Goal: Task Accomplishment & Management: Complete application form

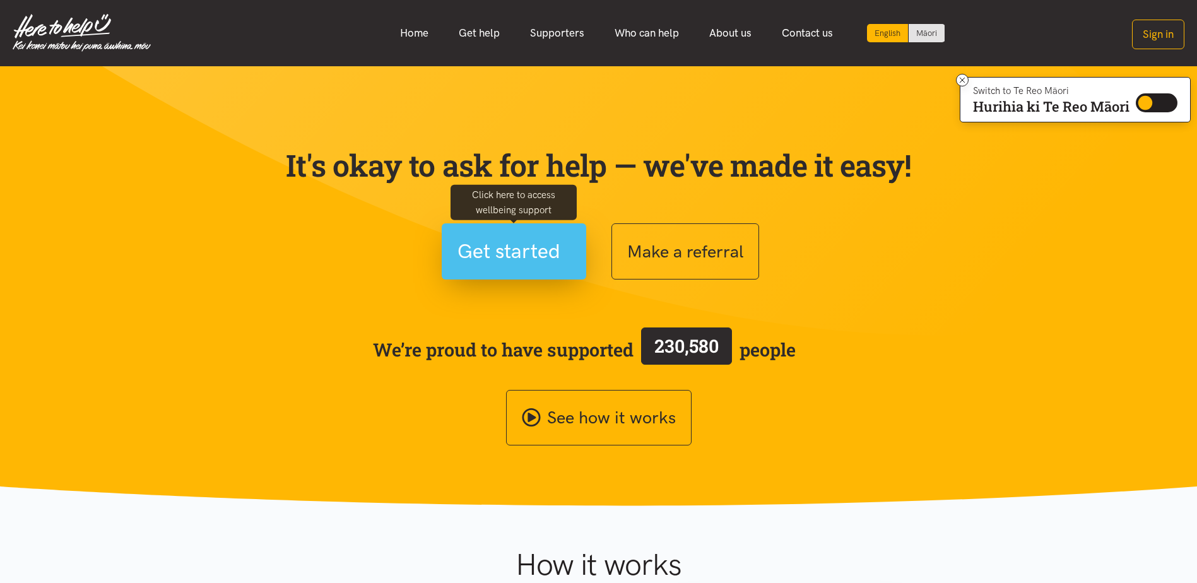
click at [499, 255] on span "Get started" at bounding box center [508, 251] width 103 height 32
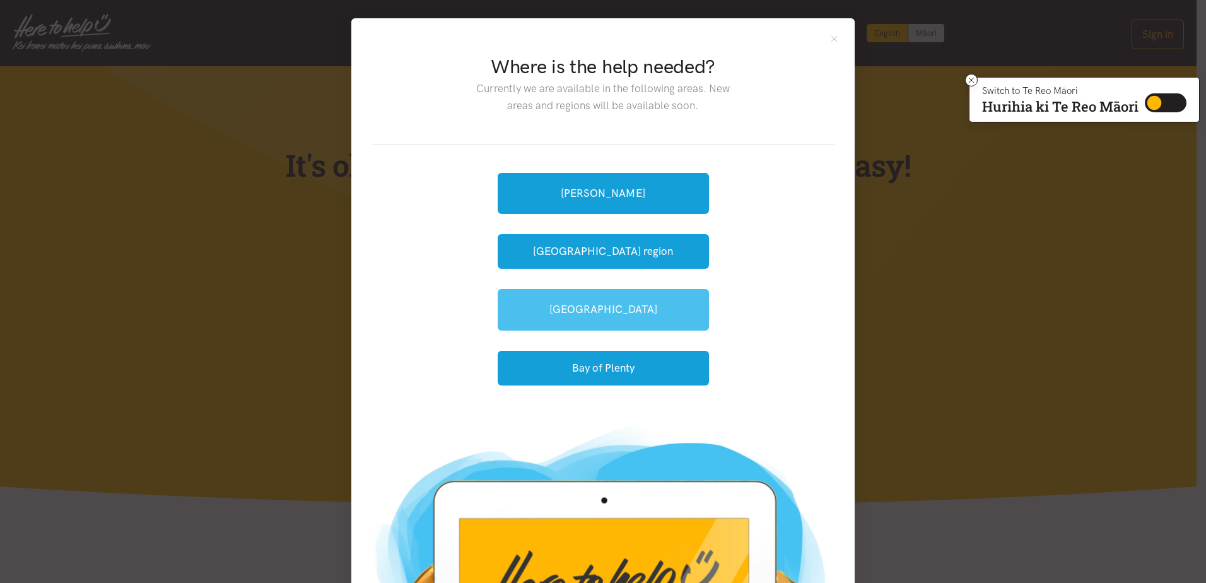
click at [592, 317] on link "[GEOGRAPHIC_DATA]" at bounding box center [603, 309] width 211 height 41
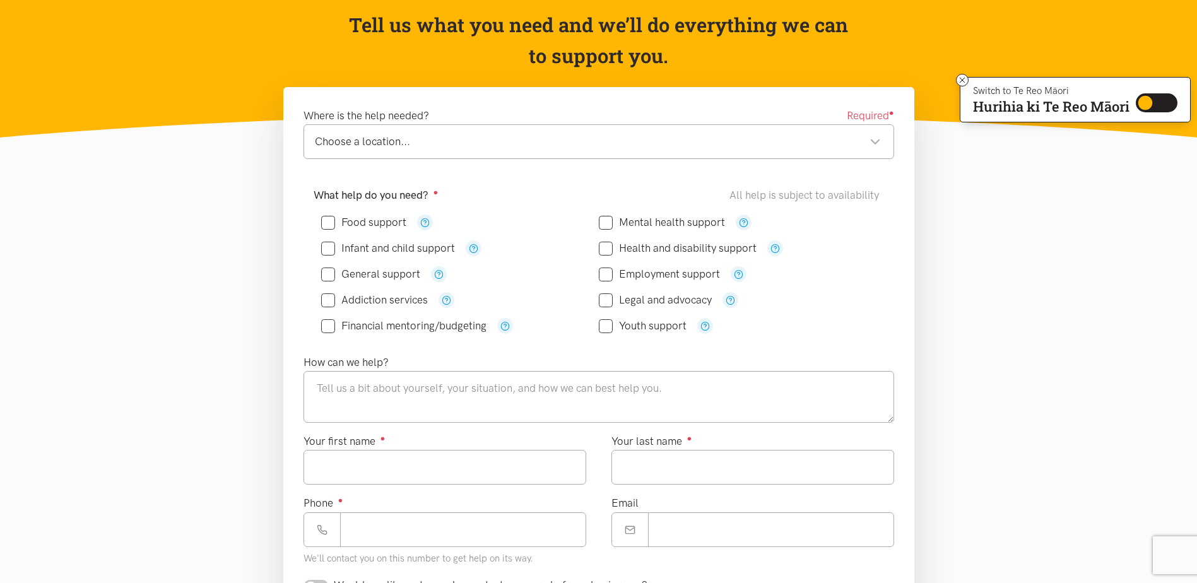
scroll to position [126, 0]
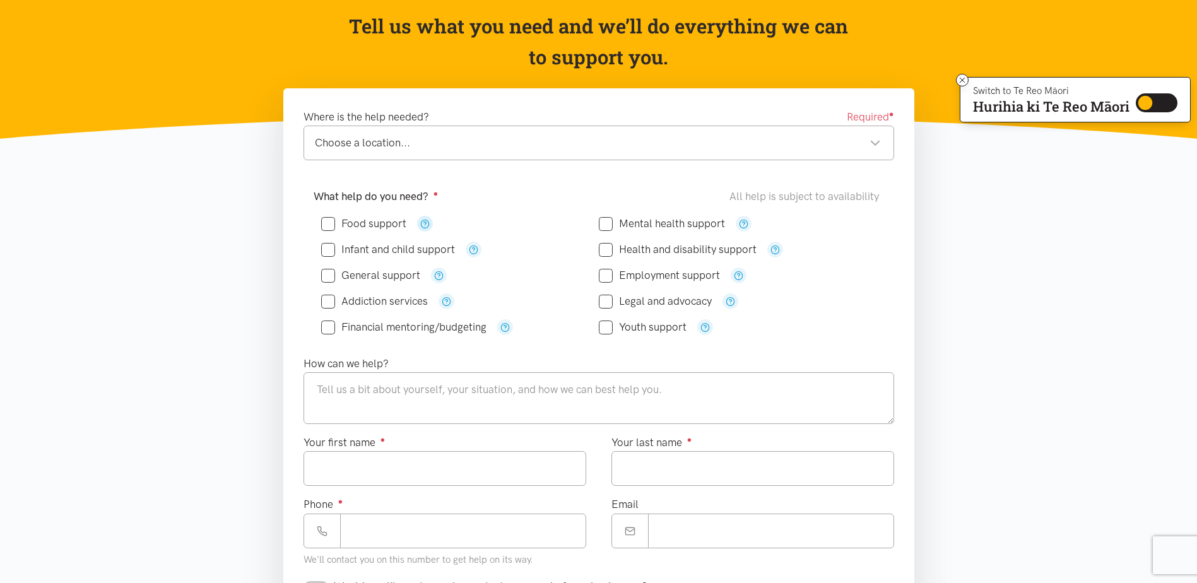
click at [418, 225] on button "button" at bounding box center [425, 224] width 16 height 16
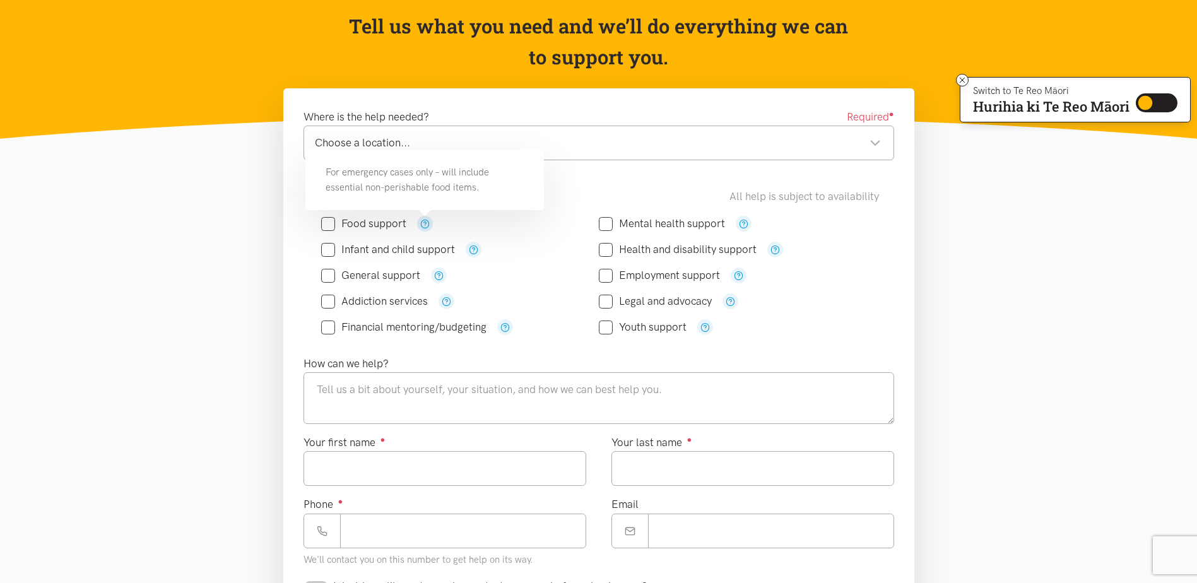
click at [855, 136] on div "Choose a location..." at bounding box center [598, 142] width 566 height 17
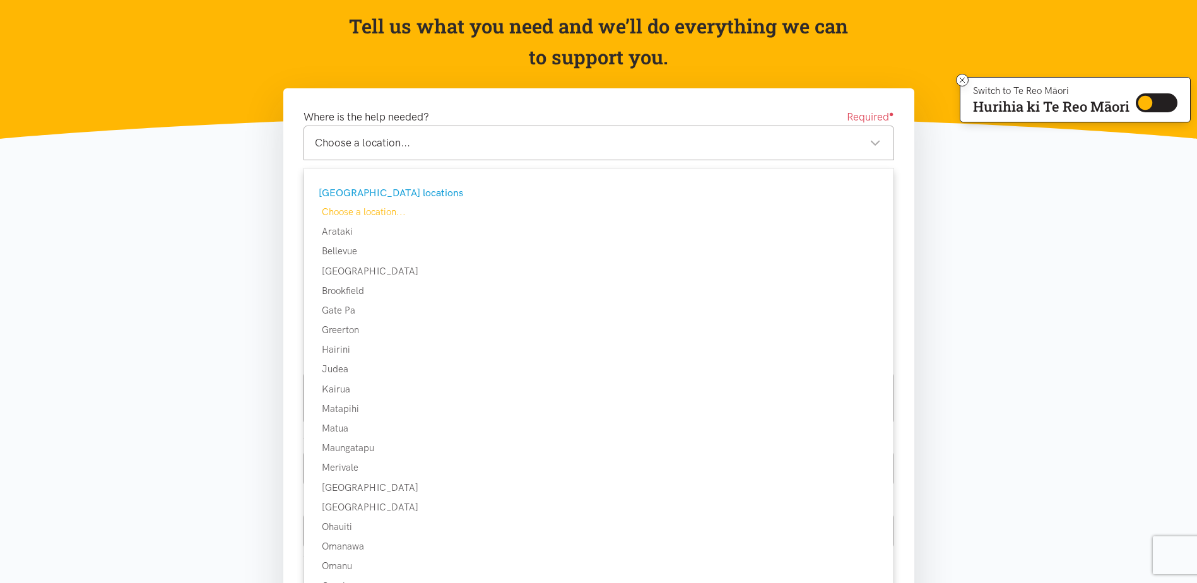
click at [601, 135] on div "Choose a location..." at bounding box center [598, 142] width 566 height 17
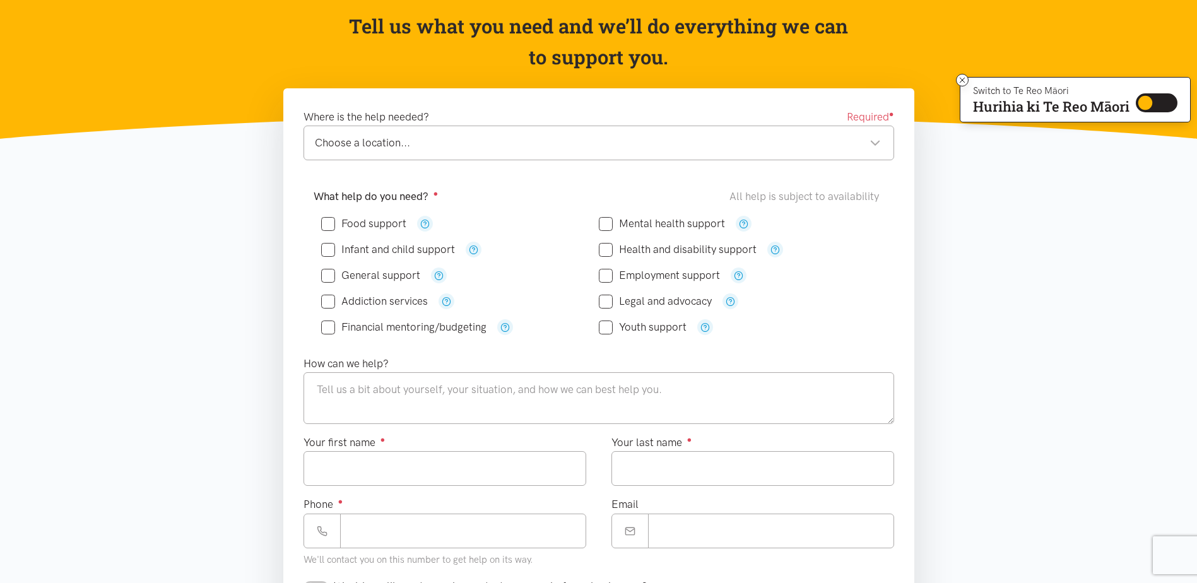
click at [862, 139] on div "Choose a location..." at bounding box center [598, 142] width 566 height 17
click at [519, 124] on div "Where is the help needed? Required ●" at bounding box center [598, 117] width 591 height 17
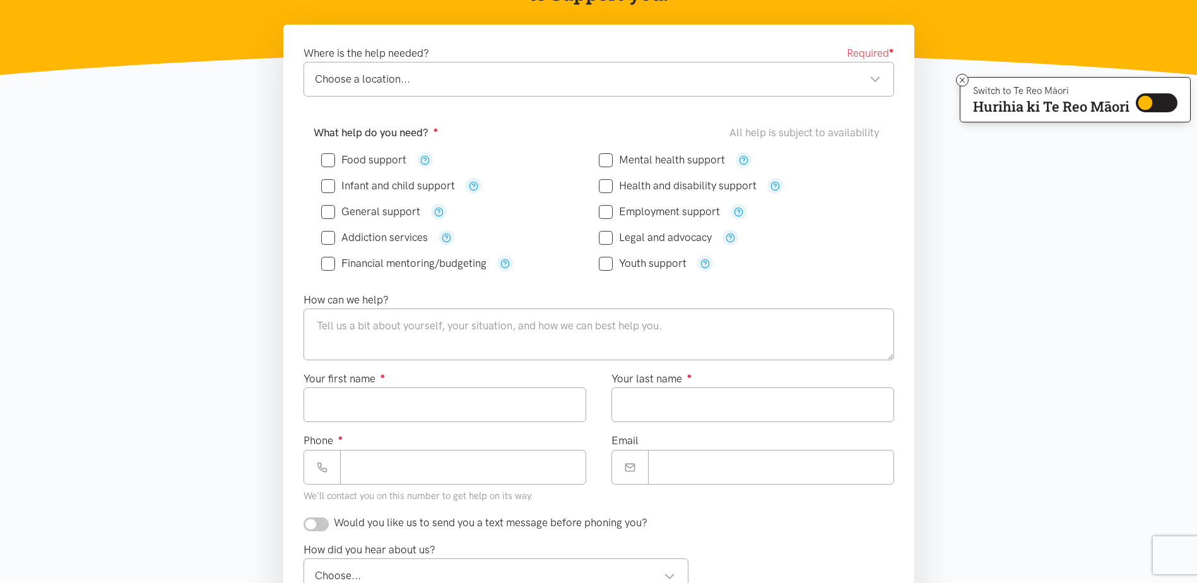
scroll to position [189, 0]
click at [876, 74] on div "Choose a location..." at bounding box center [598, 79] width 566 height 17
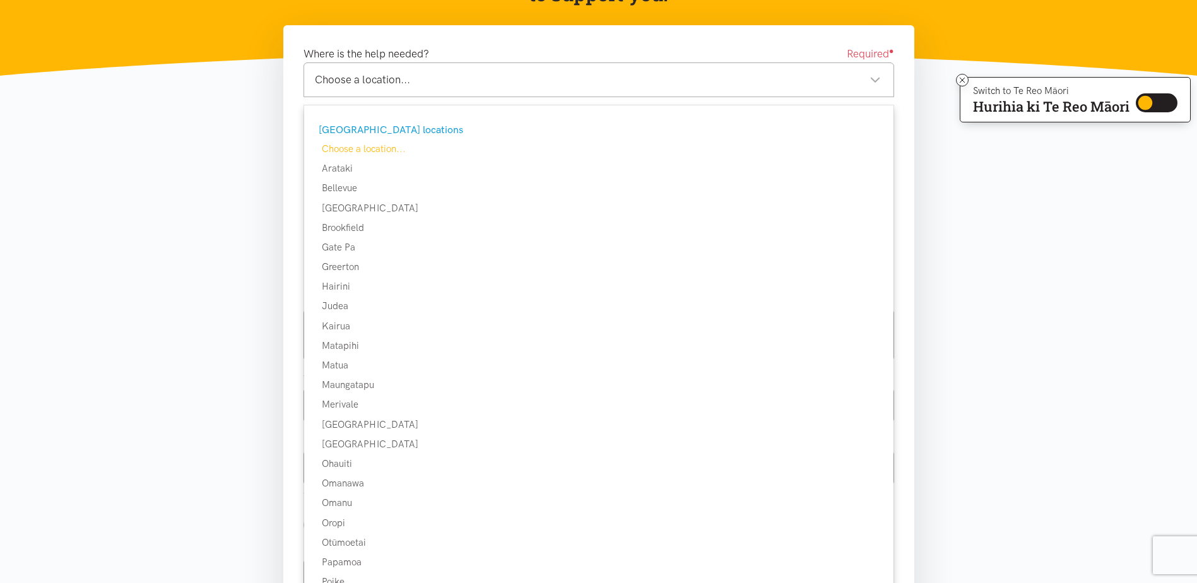
click at [862, 74] on div "Choose a location..." at bounding box center [598, 79] width 566 height 17
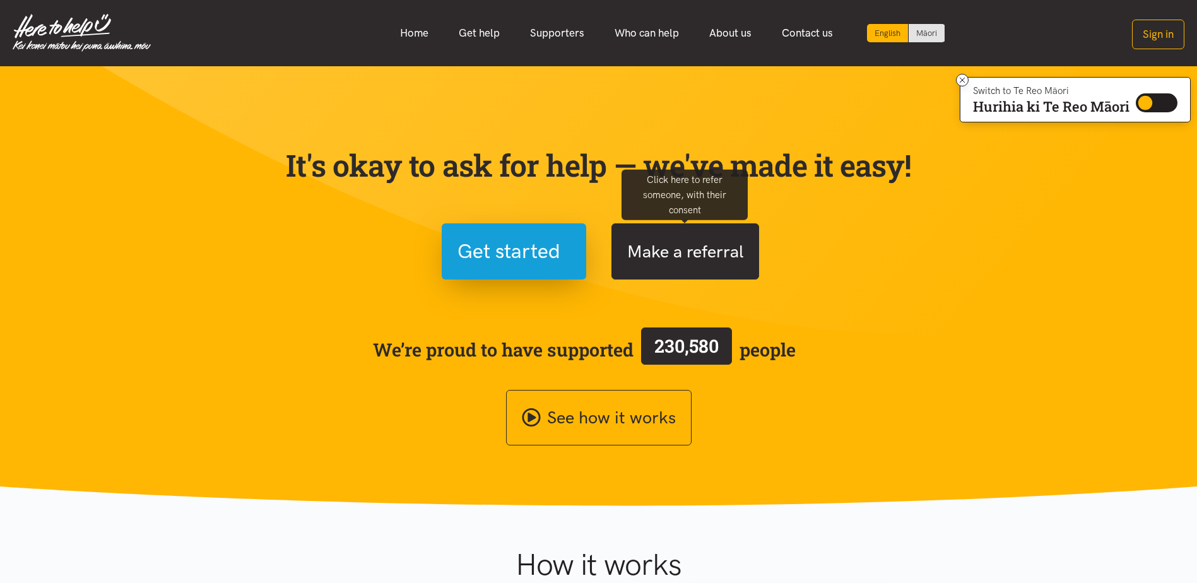
click at [674, 262] on button "Make a referral" at bounding box center [685, 251] width 148 height 56
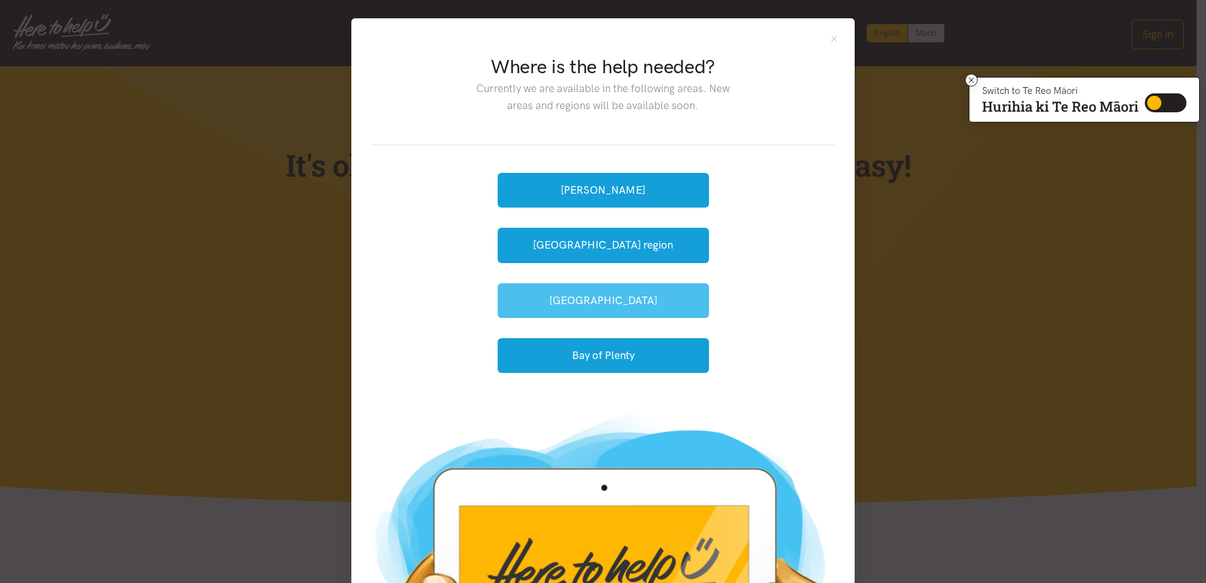
click at [589, 305] on button "[GEOGRAPHIC_DATA]" at bounding box center [603, 300] width 211 height 35
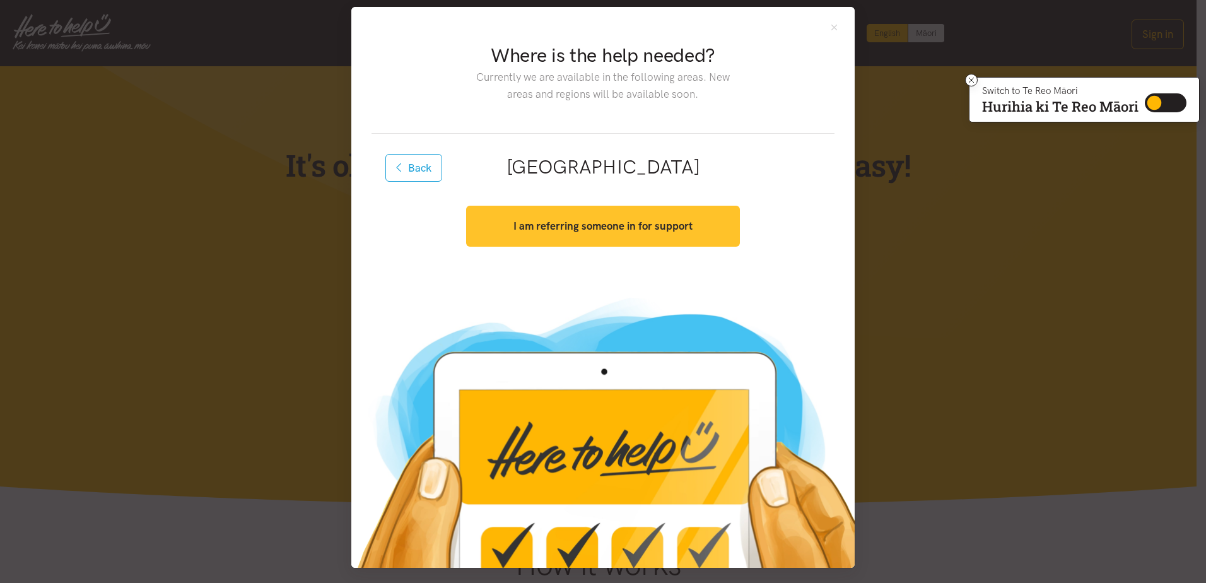
scroll to position [15, 0]
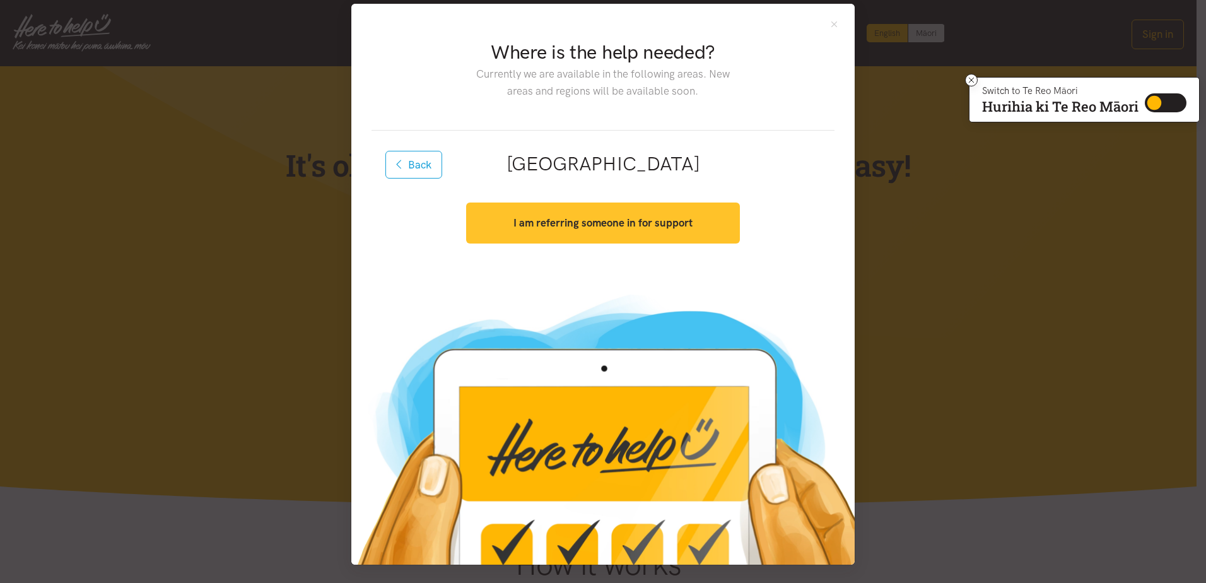
click at [596, 226] on strong "I am referring someone in for support" at bounding box center [603, 222] width 179 height 13
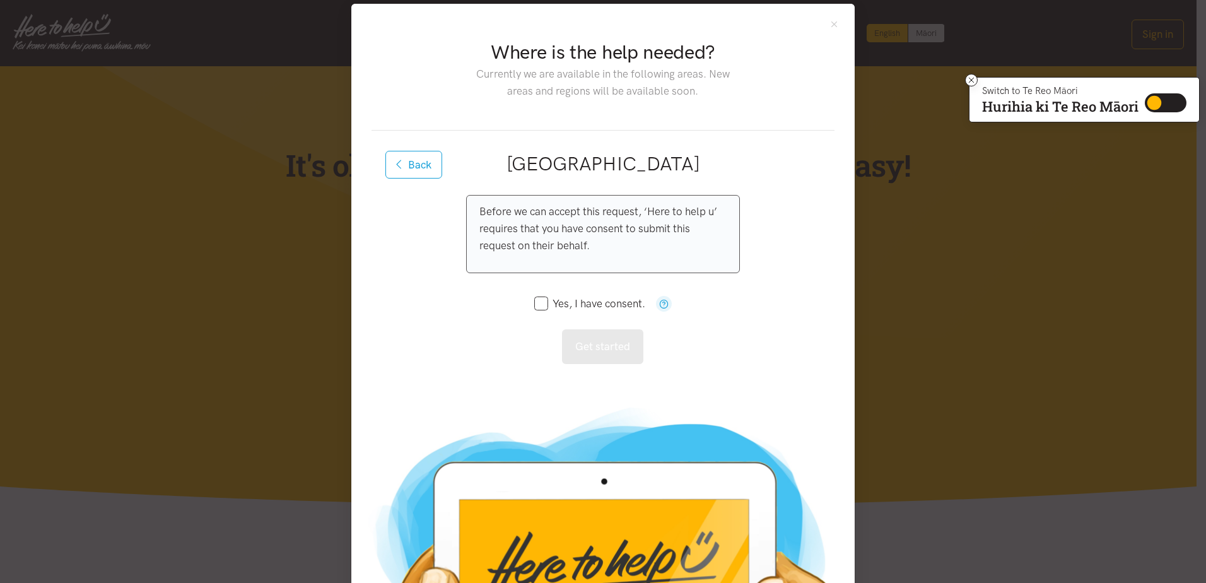
click at [534, 303] on input "Yes, I have consent." at bounding box center [589, 303] width 111 height 11
checkbox input "true"
click at [596, 347] on button "Get started" at bounding box center [602, 346] width 81 height 35
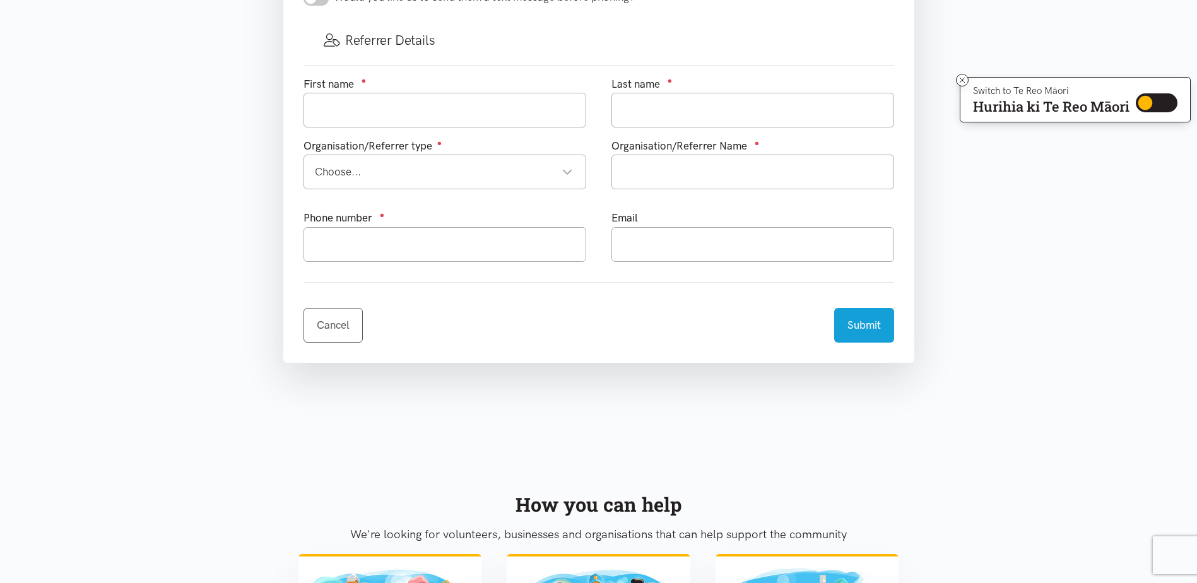
scroll to position [568, 0]
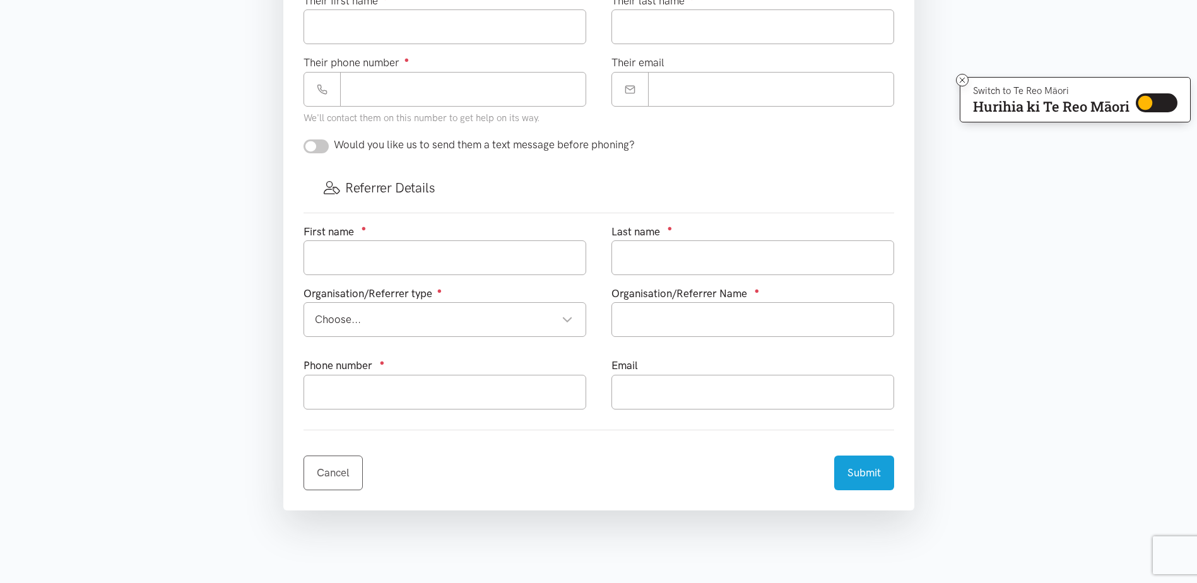
click at [530, 309] on div "Choose... Choose..." at bounding box center [444, 319] width 283 height 35
click at [505, 256] on input "text" at bounding box center [444, 257] width 283 height 35
click at [556, 317] on div "Choose..." at bounding box center [444, 319] width 258 height 17
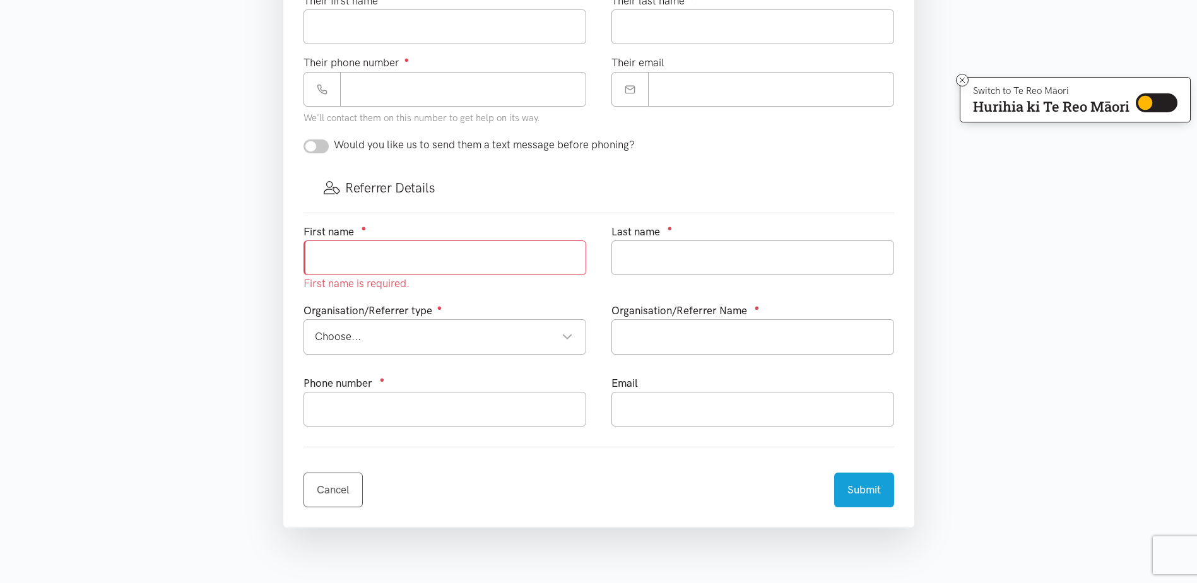
click at [1049, 225] on section "Where is the help needed? Required ● Choose a location... Choose a location... …" at bounding box center [598, 128] width 1197 height 962
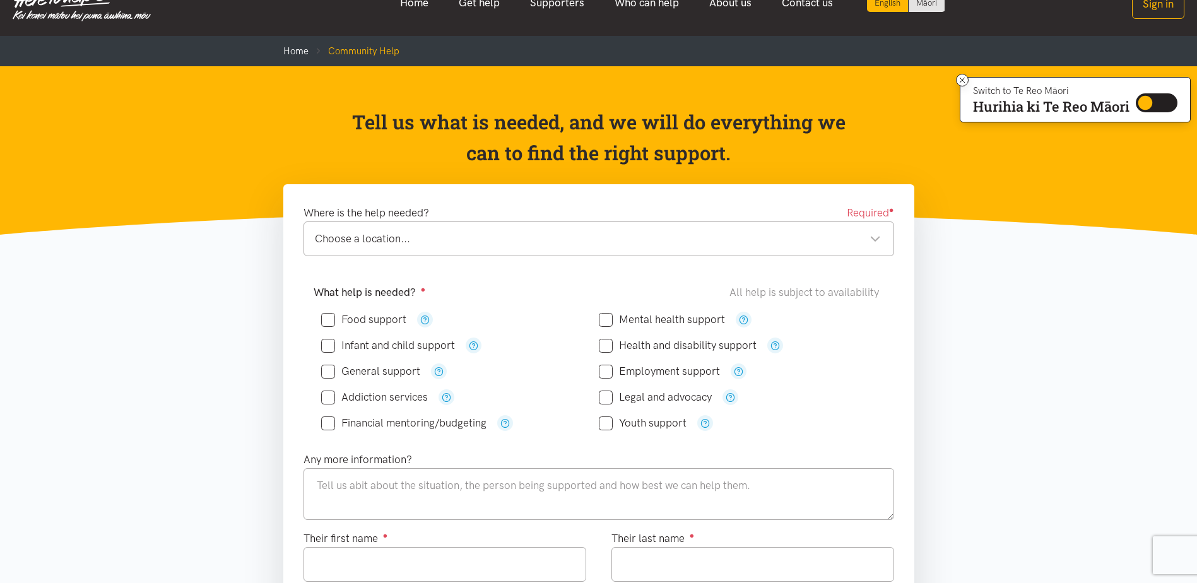
scroll to position [0, 0]
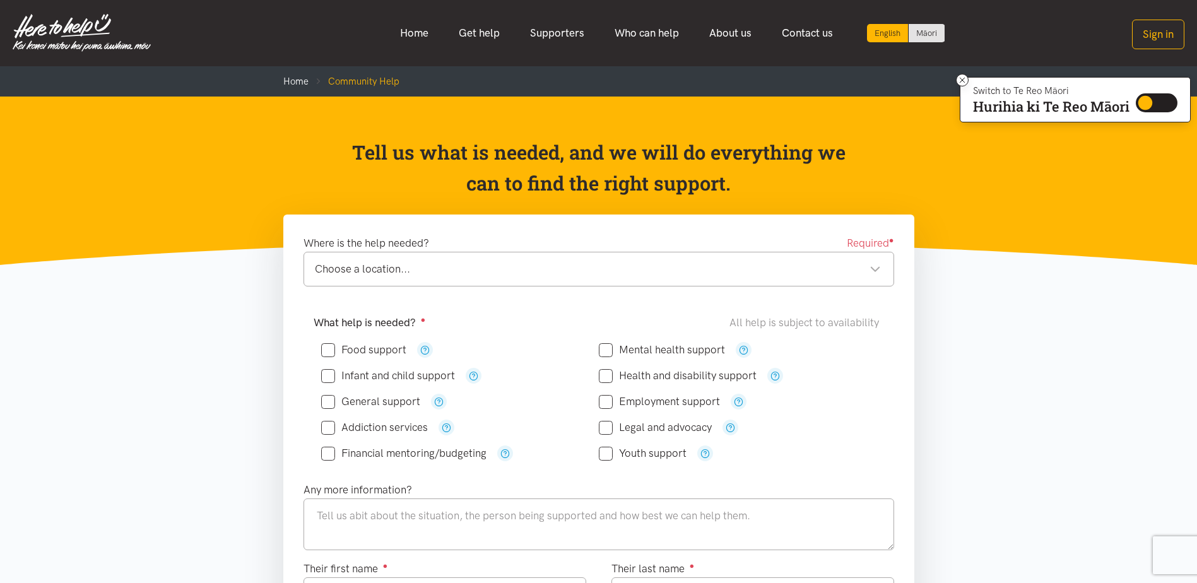
drag, startPoint x: 358, startPoint y: 152, endPoint x: 779, endPoint y: 187, distance: 422.2
click at [779, 187] on p "Tell us what is needed, and we will do everything we can to find the right supp…" at bounding box center [599, 168] width 502 height 62
drag, startPoint x: 779, startPoint y: 187, endPoint x: 730, endPoint y: 184, distance: 48.7
click at [730, 184] on p "Tell us what is needed, and we will do everything we can to find the right supp…" at bounding box center [599, 168] width 502 height 62
drag, startPoint x: 730, startPoint y: 184, endPoint x: 353, endPoint y: 125, distance: 381.2
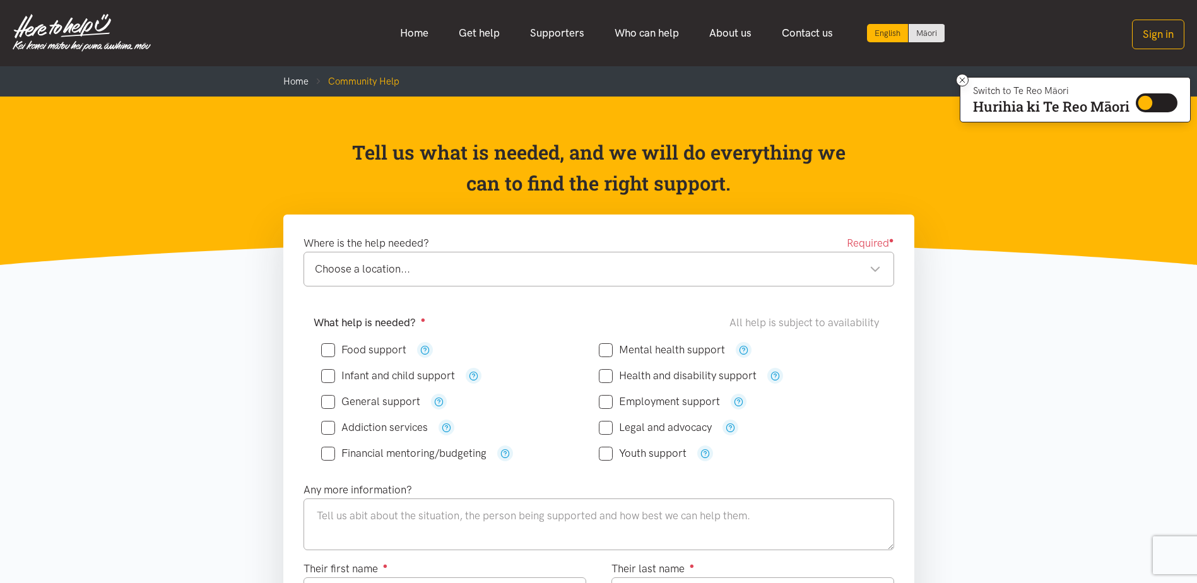
click at [353, 125] on header "Tell us what is needed, and we will do everything we can to find the right supp…" at bounding box center [598, 181] width 1197 height 168
click at [735, 189] on p "Tell us what is needed, and we will do everything we can to find the right supp…" at bounding box center [599, 168] width 502 height 62
click at [751, 175] on p "Tell us what is needed, and we will do everything we can to find the right supp…" at bounding box center [599, 168] width 502 height 62
